Goal: Task Accomplishment & Management: Manage account settings

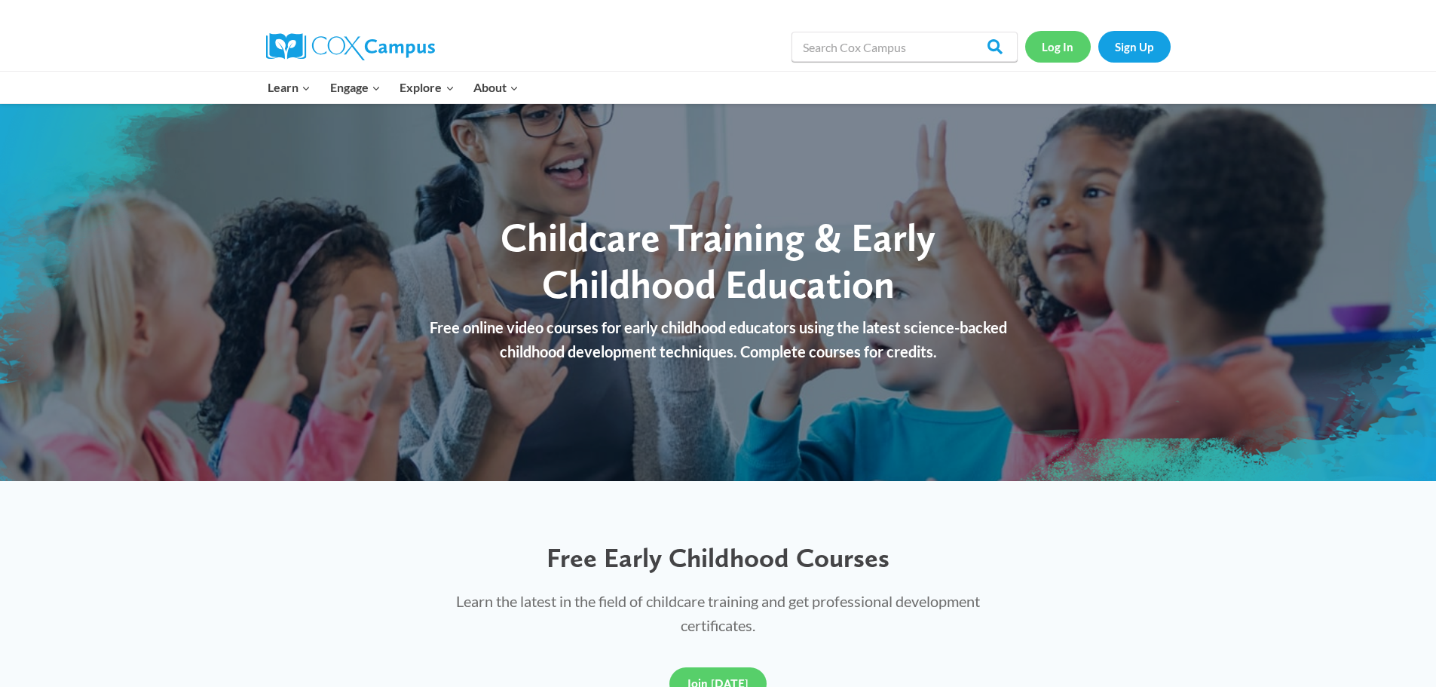
click at [1047, 41] on link "Log In" at bounding box center [1059, 46] width 66 height 31
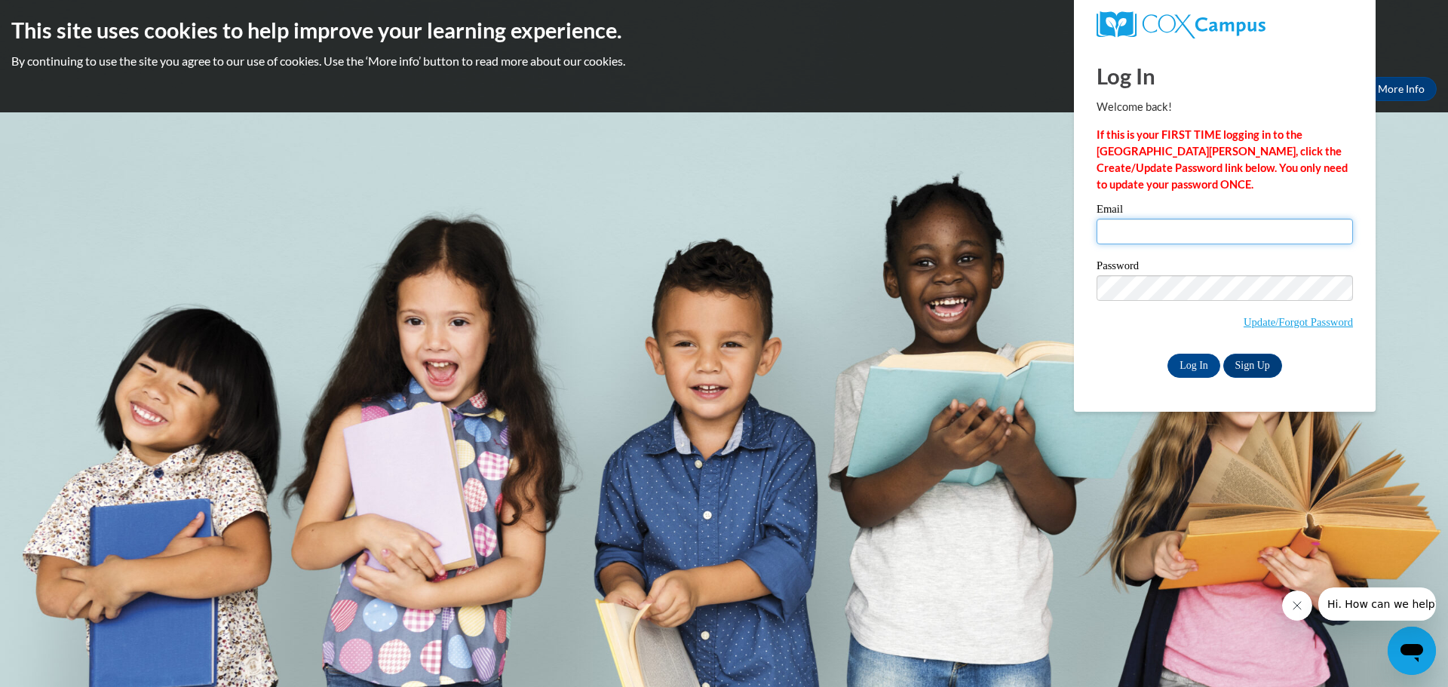
click at [1140, 237] on input "Email" at bounding box center [1224, 232] width 256 height 26
type input "[PERSON_NAME][EMAIL_ADDRESS][PERSON_NAME][DOMAIN_NAME]"
click at [1252, 323] on link "Update/Forgot Password" at bounding box center [1297, 322] width 109 height 12
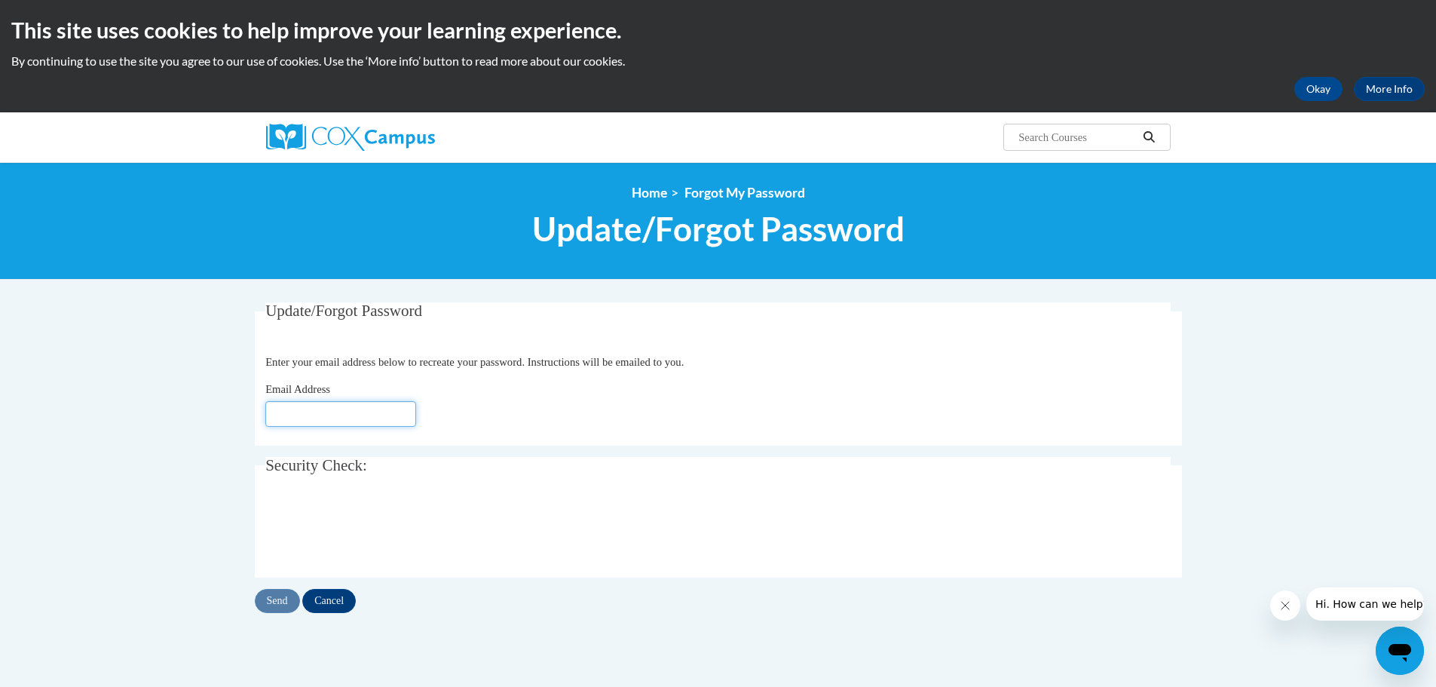
click at [324, 409] on input "Email Address" at bounding box center [340, 414] width 151 height 26
type input "tamantha.miller.natchez.k12.ms.us"
click at [281, 598] on input "Send" at bounding box center [277, 601] width 45 height 24
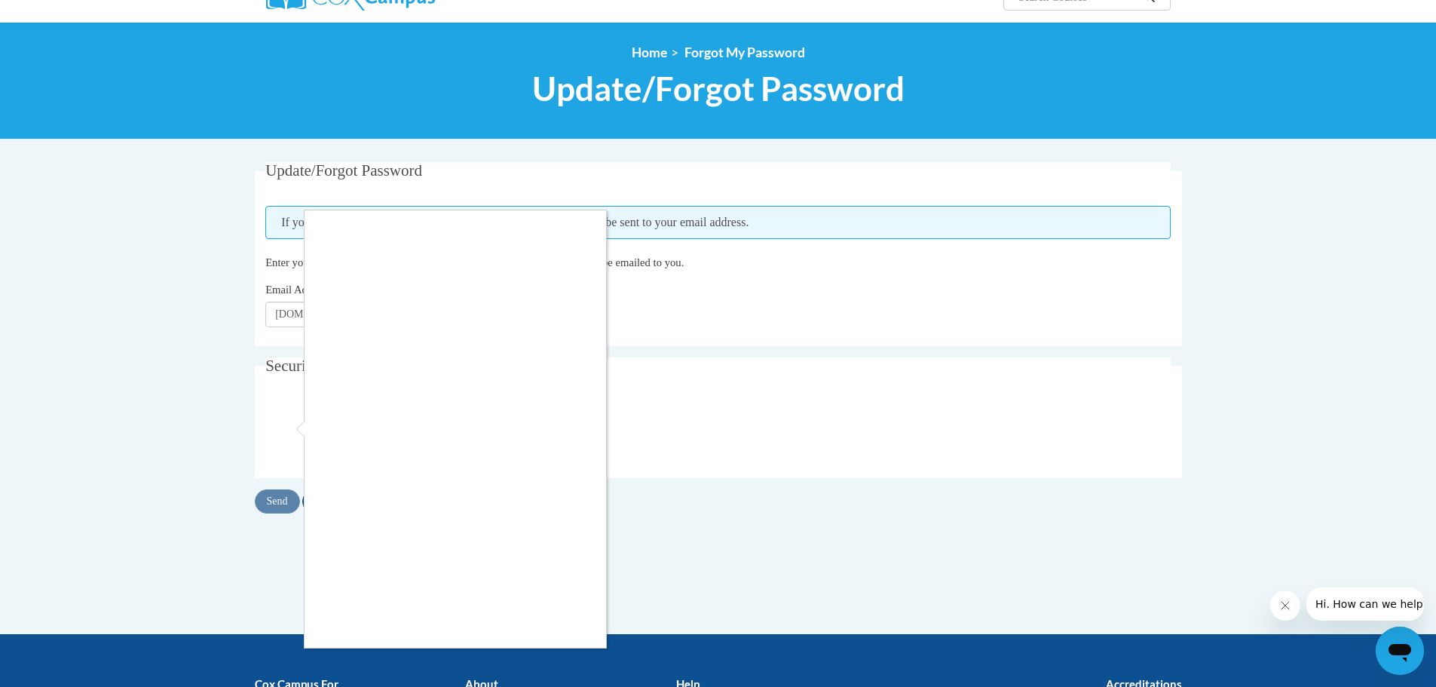
scroll to position [151, 0]
